Goal: Information Seeking & Learning: Check status

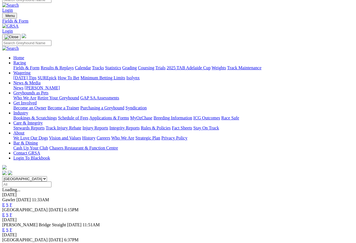
scroll to position [5, 0]
click at [71, 66] on link "Results & Replays" at bounding box center [57, 68] width 33 height 5
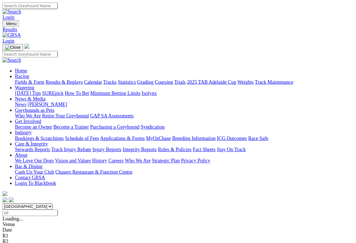
scroll to position [3, 0]
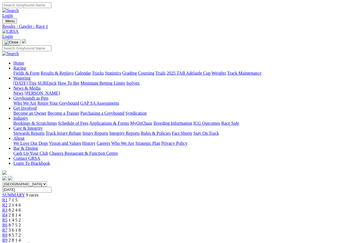
click at [8, 202] on span "R2" at bounding box center [4, 204] width 5 height 5
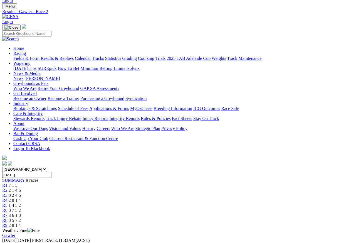
scroll to position [16, 0]
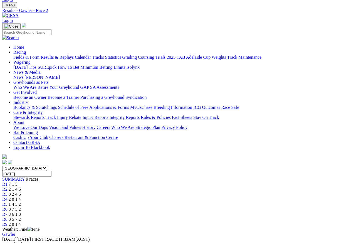
click at [8, 192] on span "R3" at bounding box center [4, 194] width 5 height 5
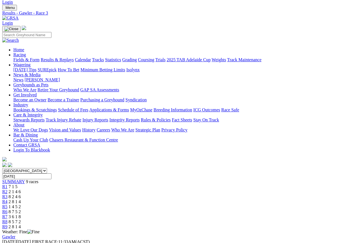
scroll to position [13, 0]
click at [8, 199] on span "R4" at bounding box center [4, 201] width 5 height 5
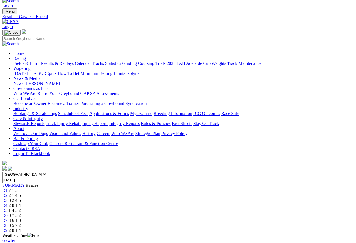
scroll to position [6, 0]
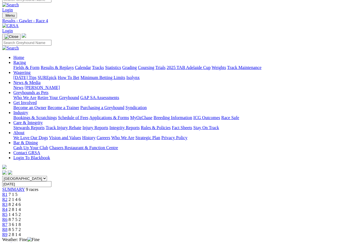
click at [8, 212] on span "R5" at bounding box center [4, 214] width 5 height 5
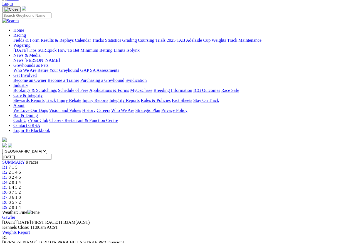
scroll to position [10, 0]
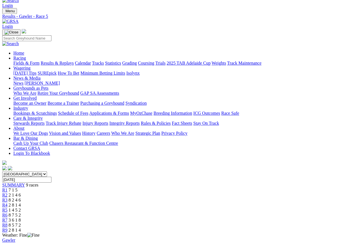
click at [8, 212] on span "R6" at bounding box center [4, 214] width 5 height 5
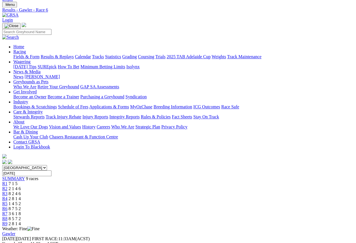
scroll to position [16, 0]
click at [8, 211] on link "R7" at bounding box center [4, 213] width 5 height 5
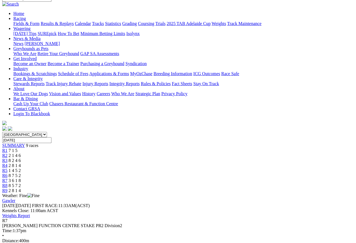
scroll to position [42, 0]
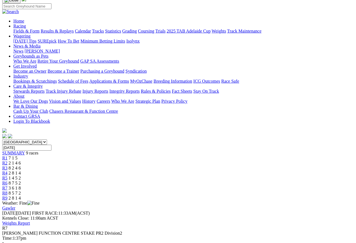
click at [21, 190] on span "8 5 7 2" at bounding box center [15, 192] width 12 height 5
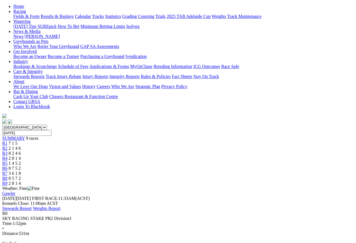
scroll to position [50, 0]
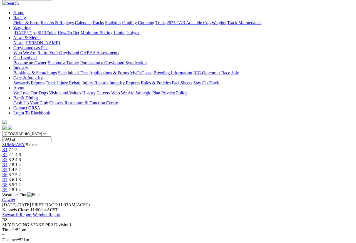
click at [8, 187] on span "R9" at bounding box center [4, 189] width 5 height 5
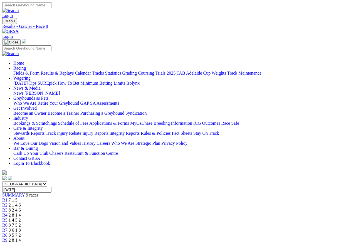
scroll to position [3, 0]
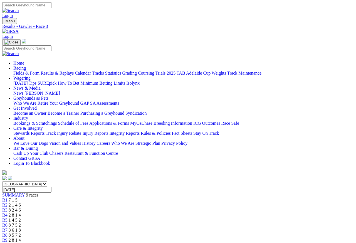
scroll to position [3, 0]
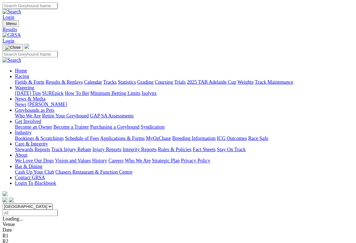
scroll to position [3, 0]
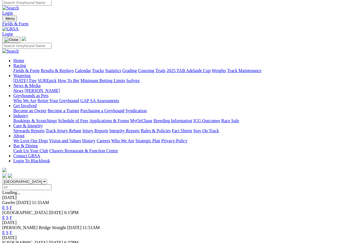
scroll to position [3, 0]
click at [12, 215] on link "F" at bounding box center [11, 217] width 3 height 5
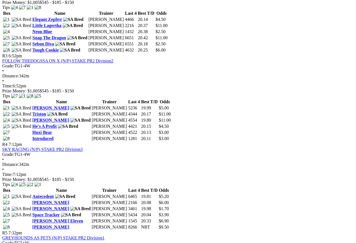
scroll to position [408, 0]
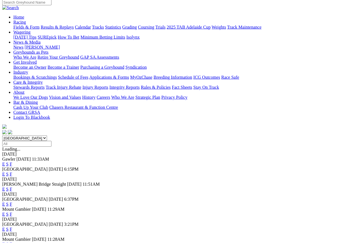
scroll to position [46, 0]
click at [12, 216] on link "F" at bounding box center [11, 229] width 3 height 5
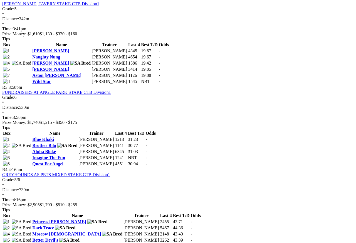
scroll to position [376, 0]
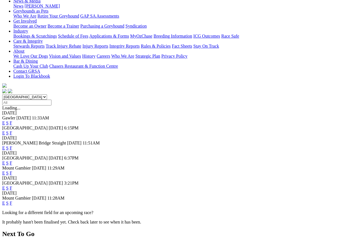
scroll to position [87, 0]
click at [12, 200] on link "F" at bounding box center [11, 202] width 3 height 5
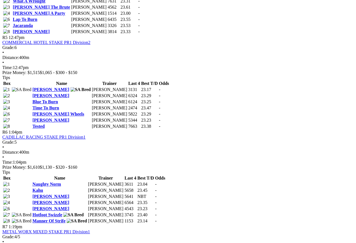
scroll to position [619, 4]
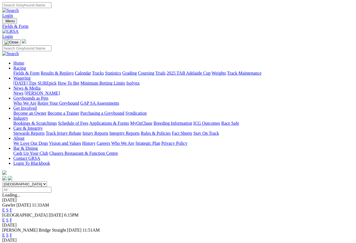
scroll to position [3, 0]
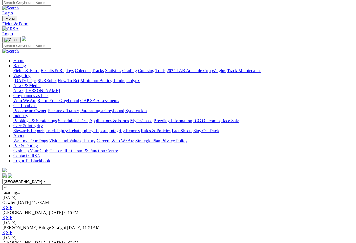
click at [43, 123] on link "Care & Integrity" at bounding box center [27, 125] width 29 height 5
click at [140, 128] on link "Integrity Reports" at bounding box center [124, 130] width 30 height 5
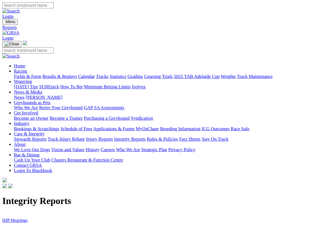
scroll to position [1, 0]
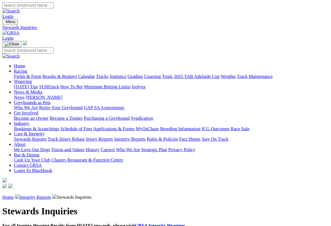
scroll to position [1, 0]
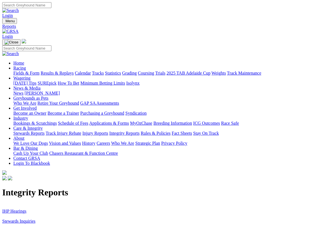
scroll to position [1, 0]
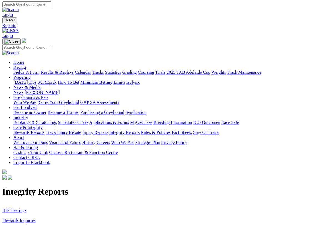
click at [16, 208] on link "IHP Hearings" at bounding box center [14, 210] width 24 height 5
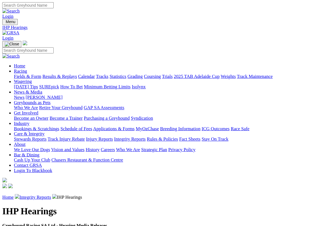
scroll to position [1, 0]
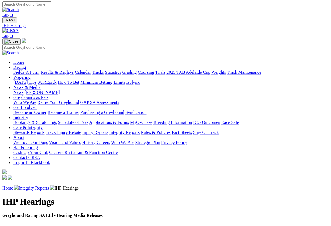
click at [43, 196] on h1 "IHP Hearings" at bounding box center [165, 201] width 327 height 10
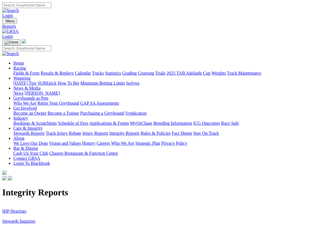
scroll to position [1, 0]
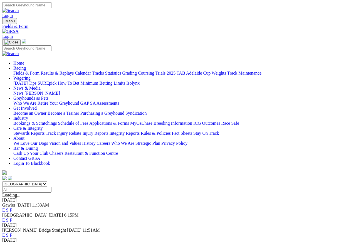
scroll to position [3, 0]
